Goal: Information Seeking & Learning: Understand process/instructions

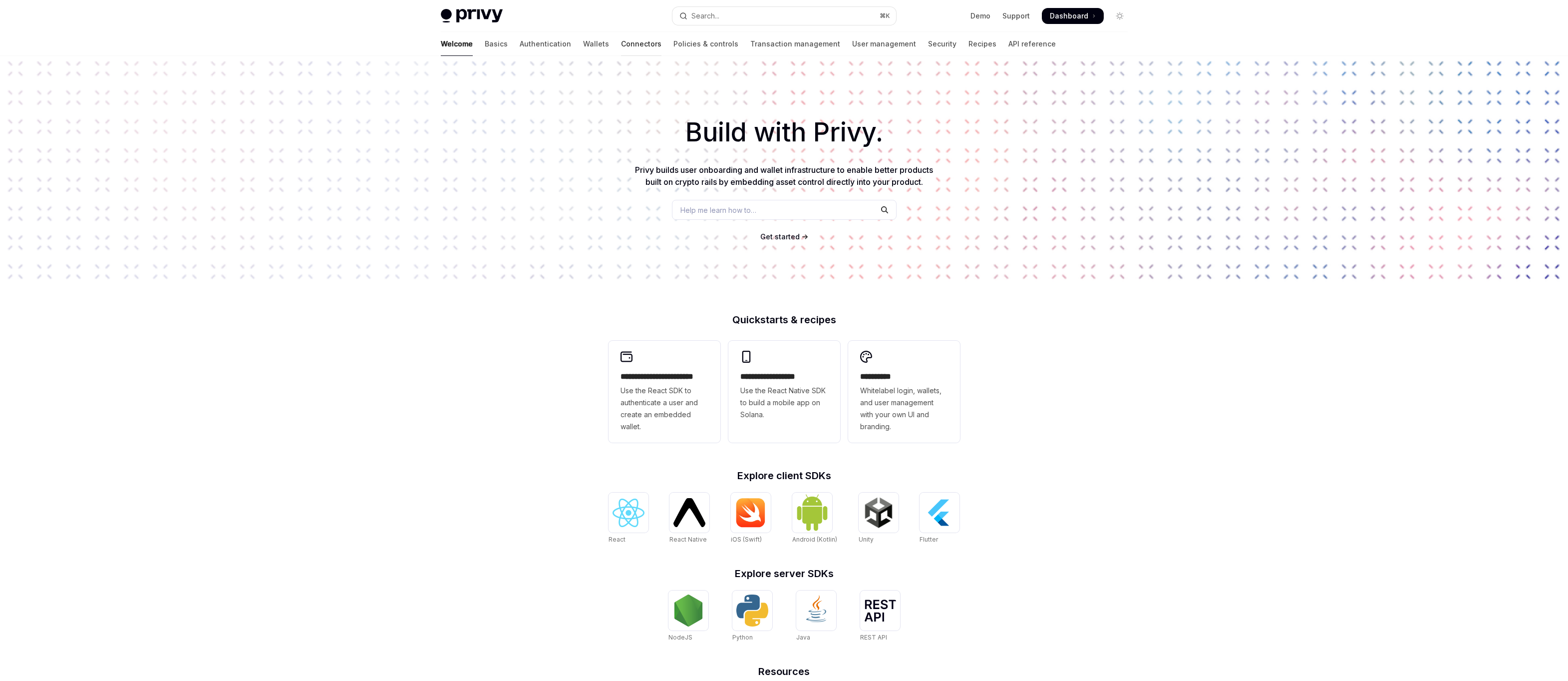
click at [621, 45] on link "Connectors" at bounding box center [641, 44] width 41 height 24
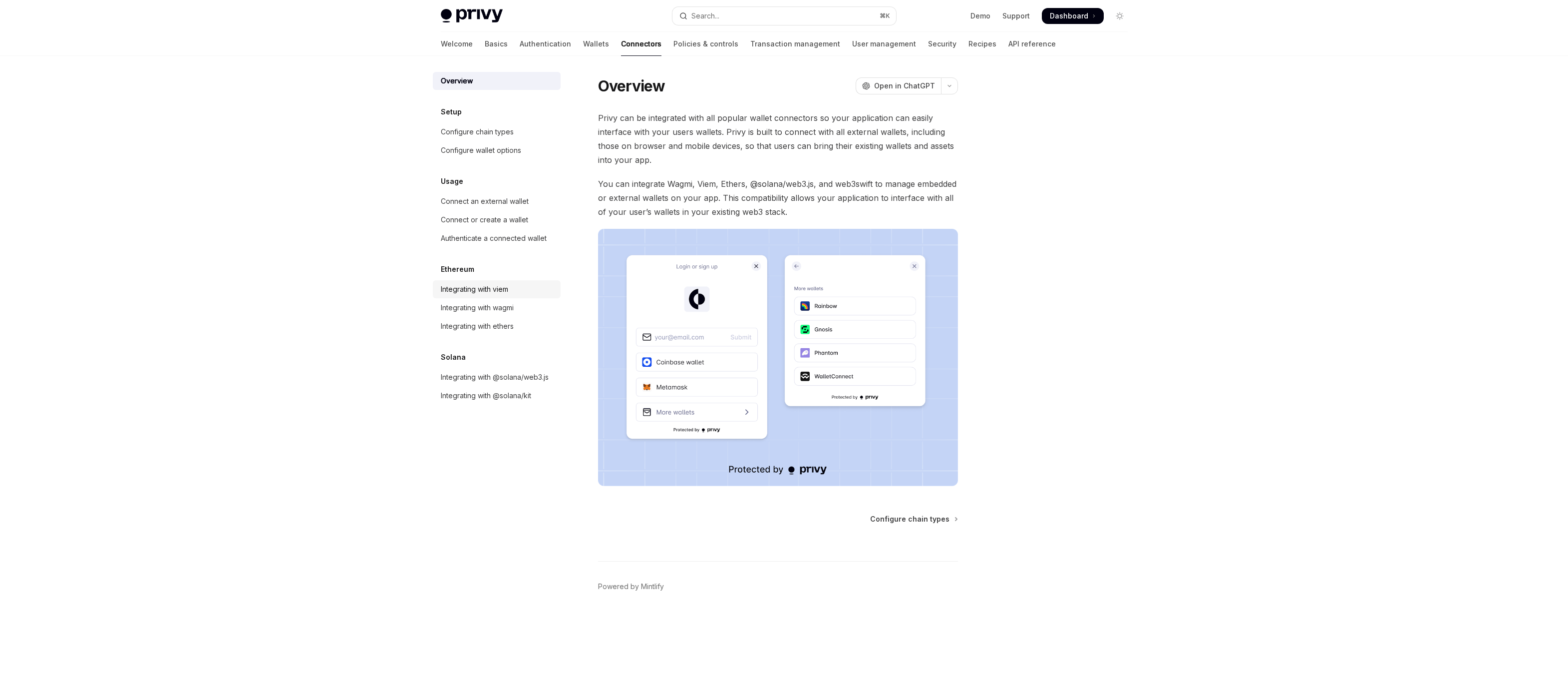
click at [492, 290] on div "Integrating with viem" at bounding box center [474, 289] width 67 height 12
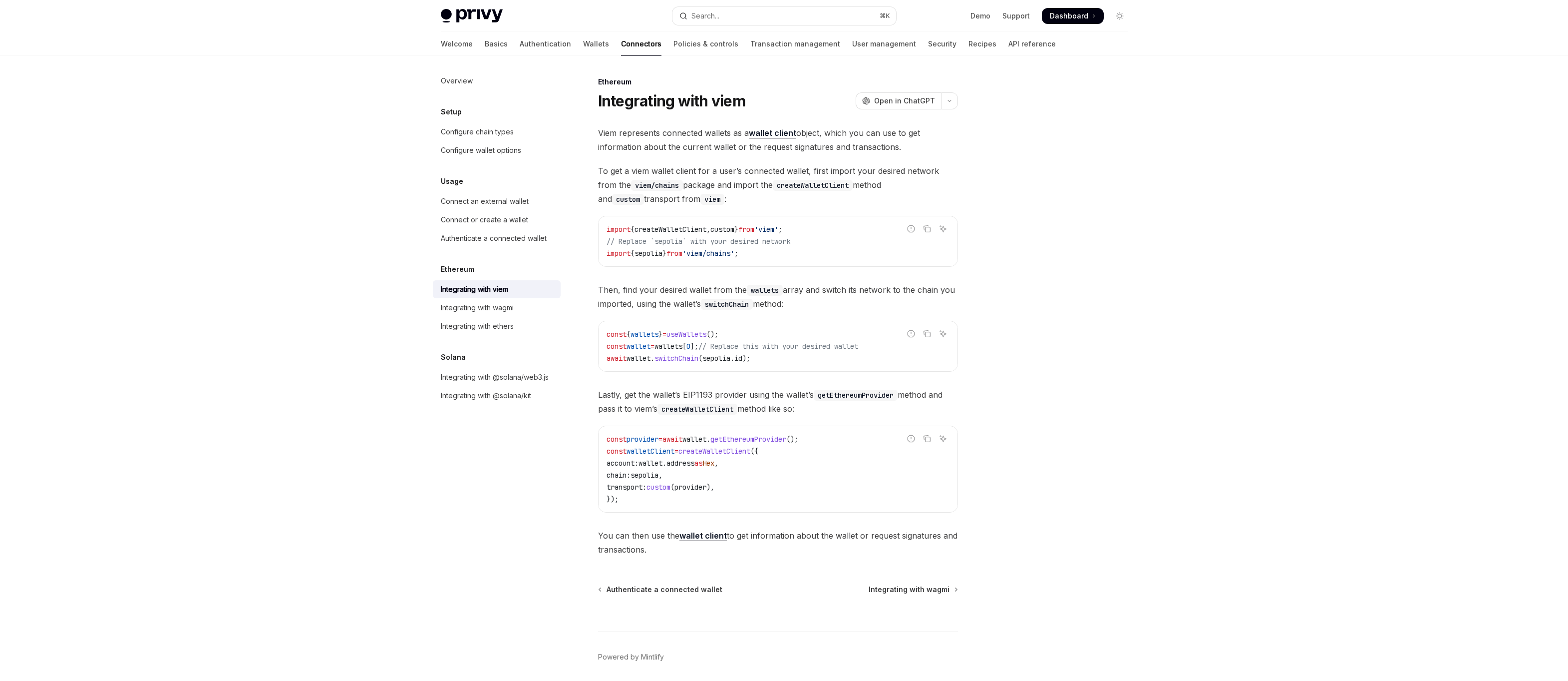
type textarea "*"
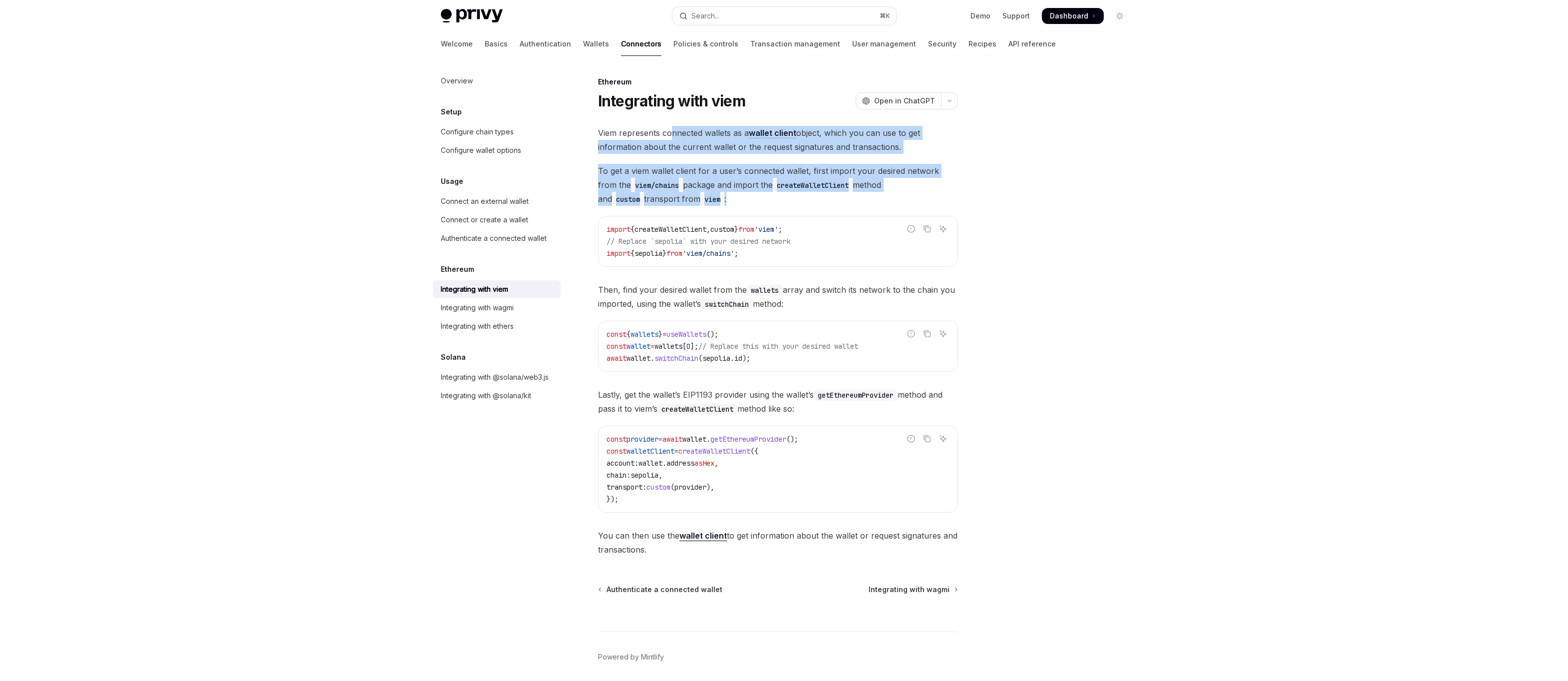
drag, startPoint x: 672, startPoint y: 136, endPoint x: 717, endPoint y: 202, distance: 79.9
click at [717, 202] on div "Viem represents connected wallets as a wallet client object, which you can use …" at bounding box center [778, 341] width 360 height 430
click at [717, 202] on span "To get a viem wallet client for a user’s connected wallet, first import your de…" at bounding box center [778, 185] width 360 height 42
drag, startPoint x: 717, startPoint y: 202, endPoint x: 667, endPoint y: 161, distance: 64.7
click at [667, 161] on div "Viem represents connected wallets as a wallet client object, which you can use …" at bounding box center [778, 341] width 360 height 430
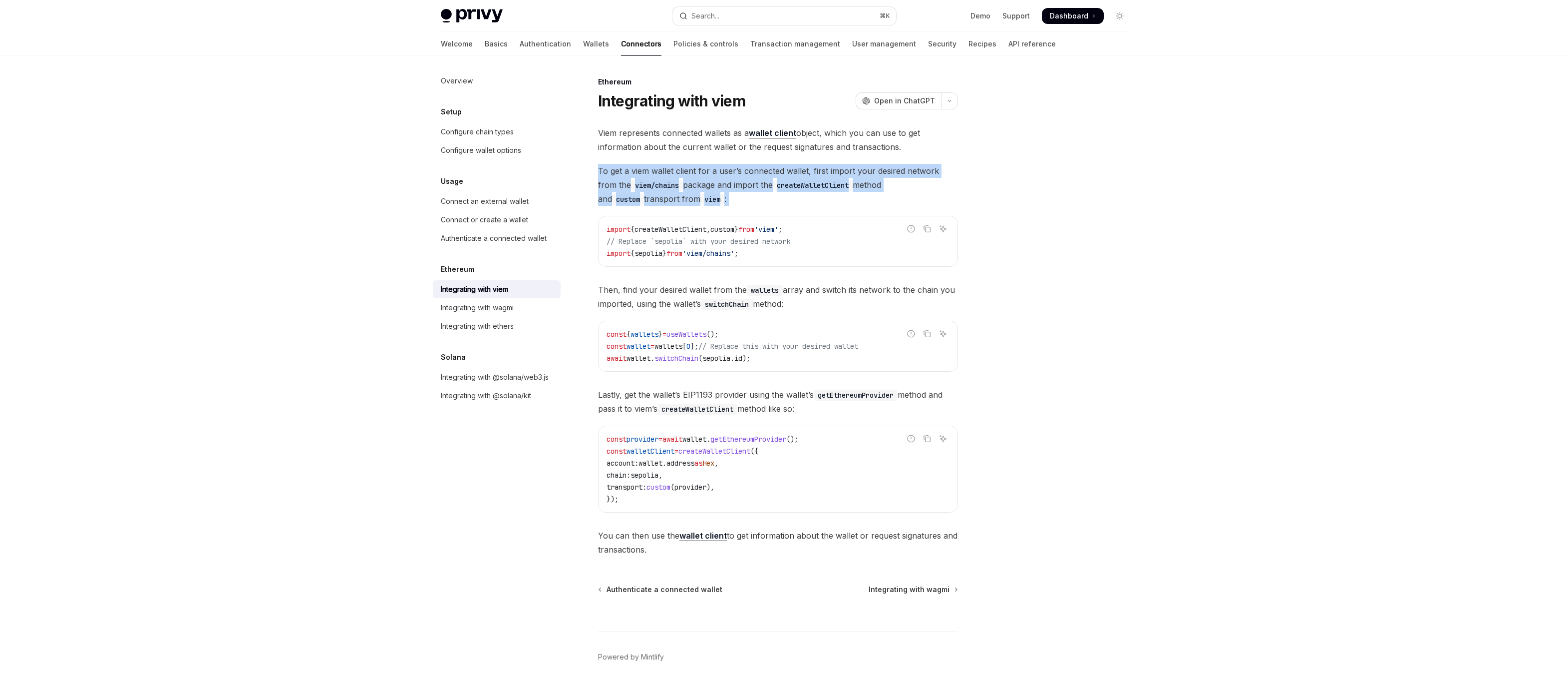
click at [667, 161] on div "Viem represents connected wallets as a wallet client object, which you can use …" at bounding box center [778, 341] width 360 height 430
drag, startPoint x: 667, startPoint y: 161, endPoint x: 699, endPoint y: 202, distance: 52.0
click at [699, 202] on div "Viem represents connected wallets as a wallet client object, which you can use …" at bounding box center [778, 341] width 360 height 430
click at [699, 202] on span "To get a viem wallet client for a user’s connected wallet, first import your de…" at bounding box center [778, 185] width 360 height 42
drag, startPoint x: 699, startPoint y: 202, endPoint x: 667, endPoint y: 175, distance: 41.9
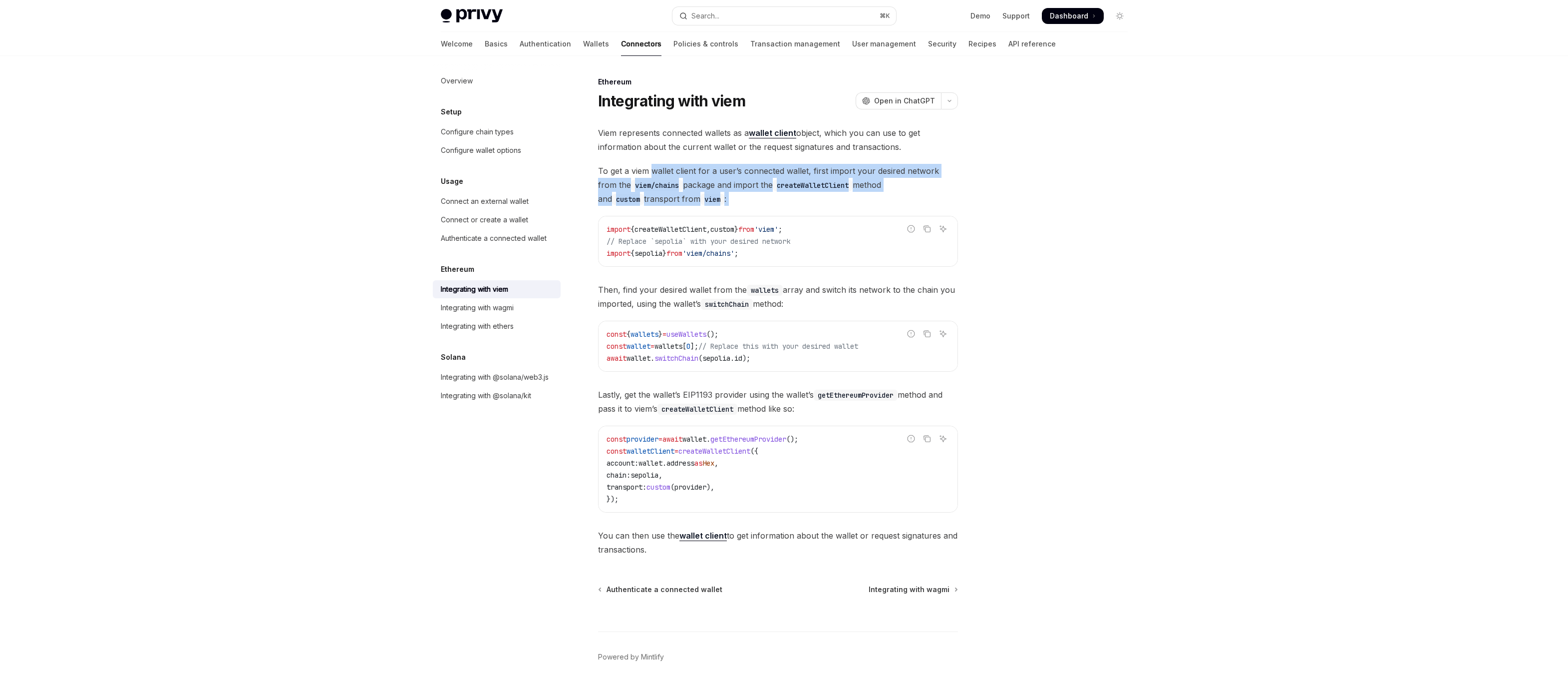
click at [667, 175] on span "To get a viem wallet client for a user’s connected wallet, first import your de…" at bounding box center [778, 185] width 360 height 42
drag, startPoint x: 667, startPoint y: 175, endPoint x: 687, endPoint y: 206, distance: 36.9
click at [687, 206] on div "Viem represents connected wallets as a wallet client object, which you can use …" at bounding box center [778, 341] width 360 height 430
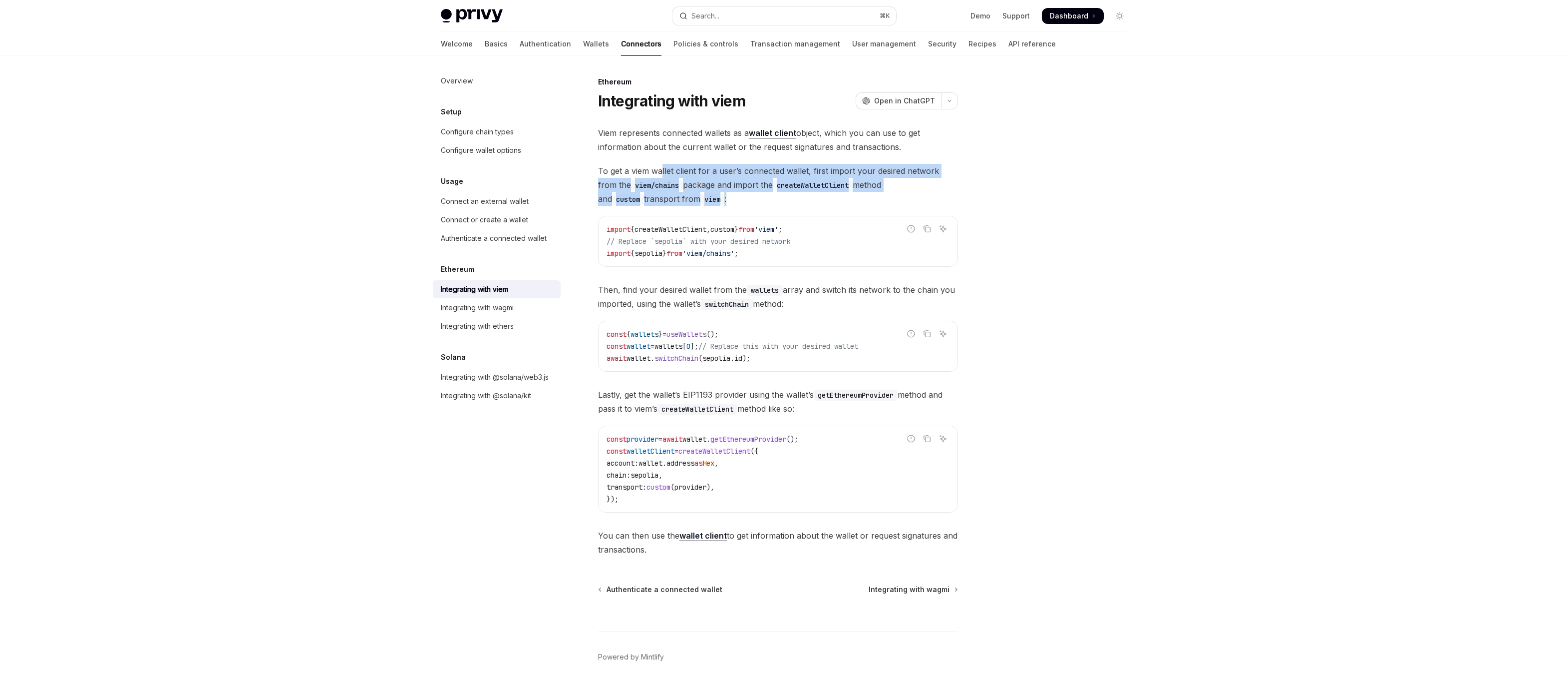
drag, startPoint x: 693, startPoint y: 205, endPoint x: 661, endPoint y: 171, distance: 46.7
click at [661, 171] on span "To get a viem wallet client for a user’s connected wallet, first import your de…" at bounding box center [778, 185] width 360 height 42
drag, startPoint x: 661, startPoint y: 171, endPoint x: 685, endPoint y: 193, distance: 32.6
click at [685, 193] on span "To get a viem wallet client for a user’s connected wallet, first import your de…" at bounding box center [778, 185] width 360 height 42
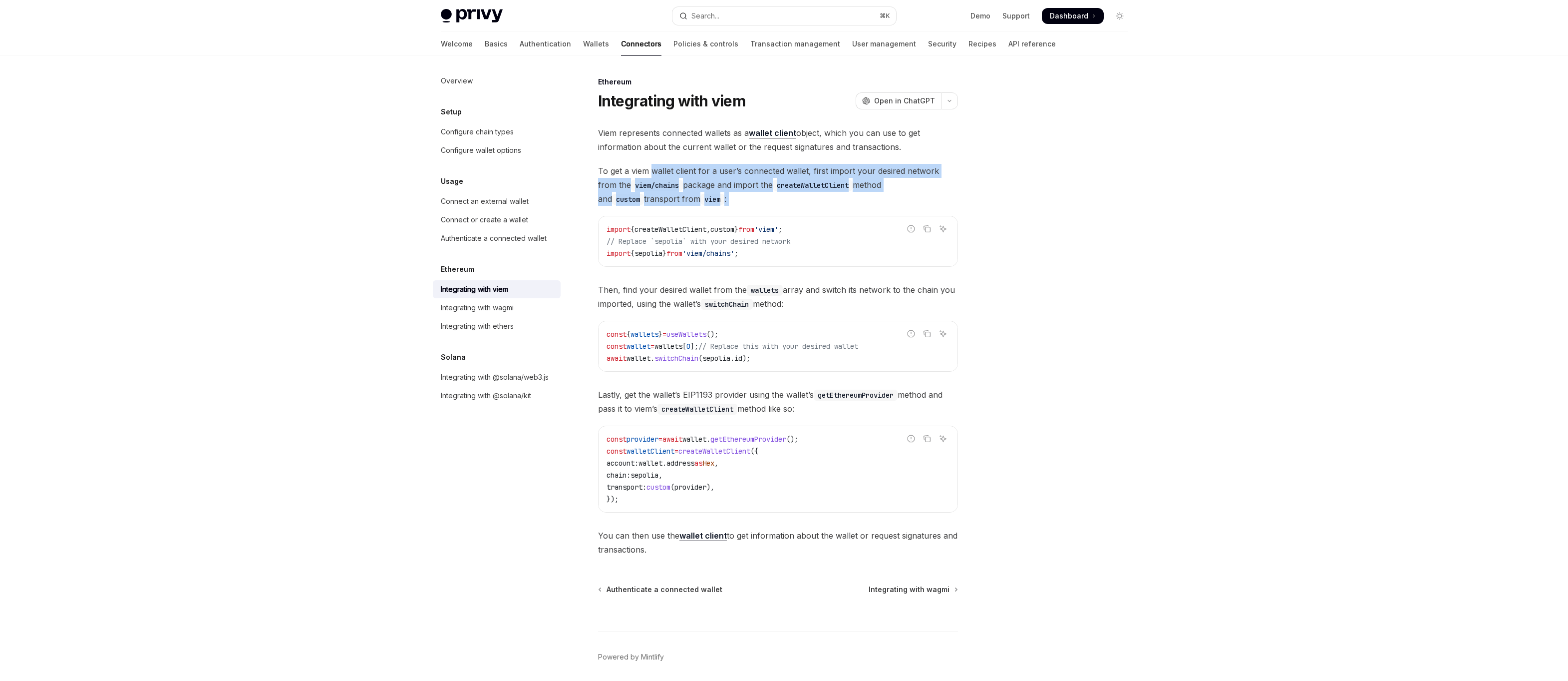
click at [685, 193] on span "To get a viem wallet client for a user’s connected wallet, first import your de…" at bounding box center [778, 185] width 360 height 42
drag, startPoint x: 685, startPoint y: 193, endPoint x: 657, endPoint y: 158, distance: 44.8
click at [657, 158] on div "Viem represents connected wallets as a wallet client object, which you can use …" at bounding box center [778, 341] width 360 height 430
click at [653, 229] on span "createWalletClient" at bounding box center [671, 229] width 72 height 9
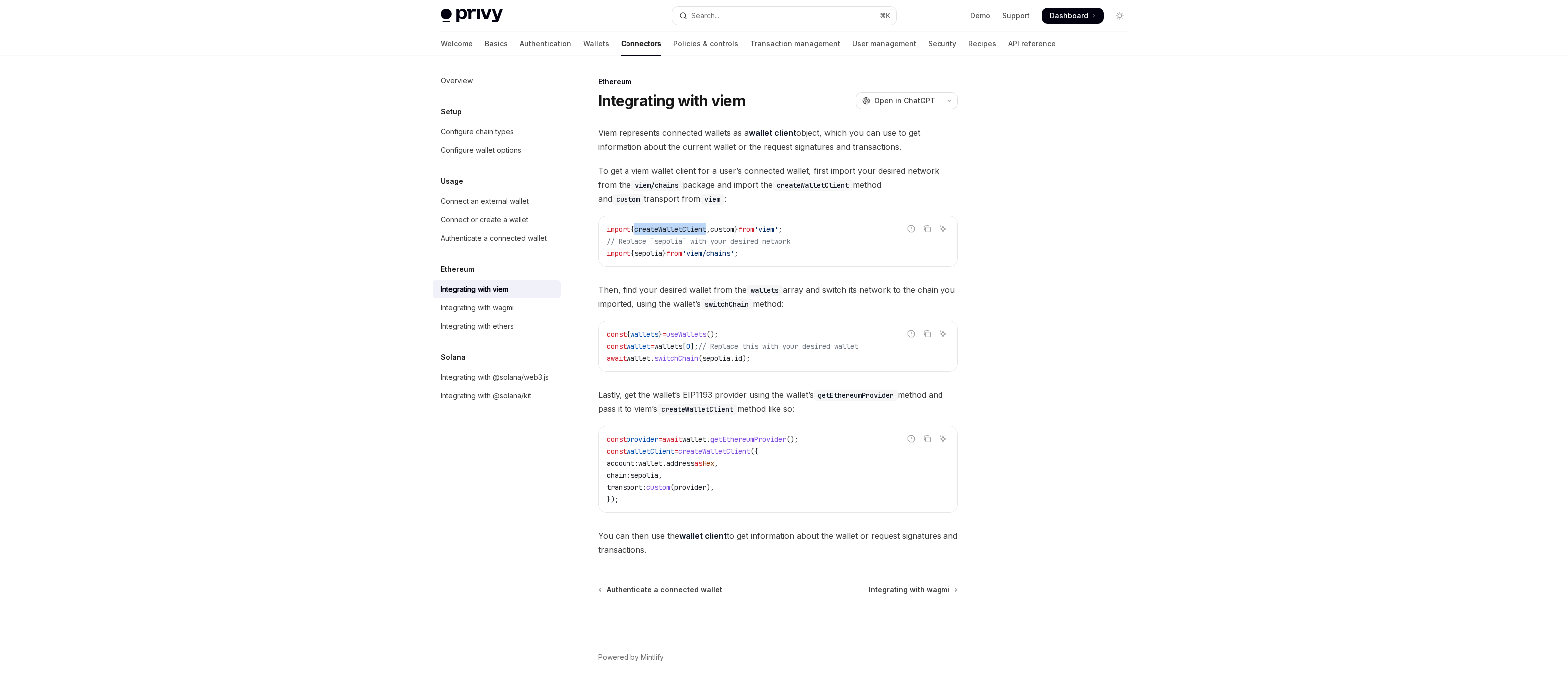
click at [653, 229] on span "createWalletClient" at bounding box center [671, 229] width 72 height 9
click at [667, 251] on span "}" at bounding box center [665, 253] width 4 height 9
click at [646, 247] on code "import { createWalletClient , custom } from 'viem' ; // Replace `sepolia` with …" at bounding box center [778, 241] width 343 height 36
click at [666, 237] on span "// Replace `sepolia` with your desired network" at bounding box center [699, 241] width 184 height 9
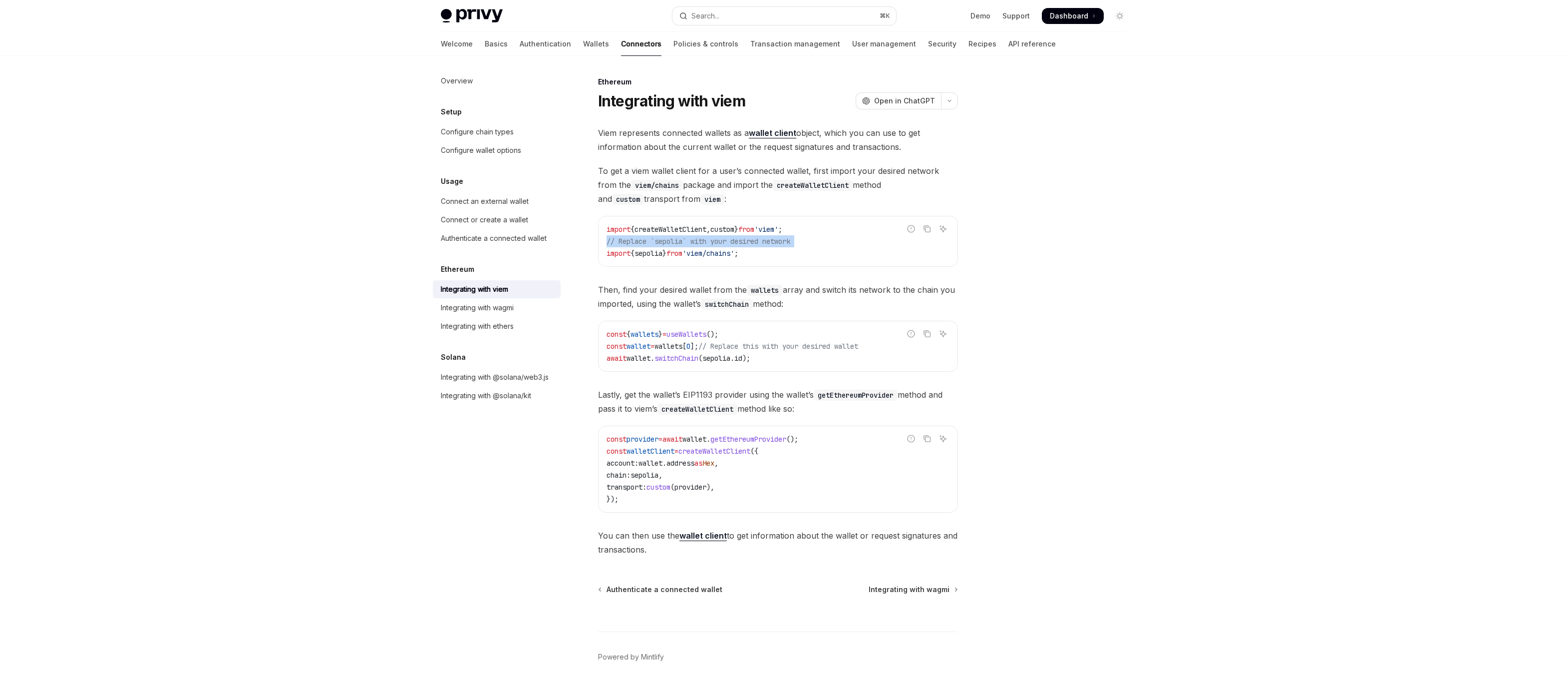
click at [666, 237] on span "// Replace `sepolia` with your desired network" at bounding box center [699, 241] width 184 height 9
